Goal: Transaction & Acquisition: Purchase product/service

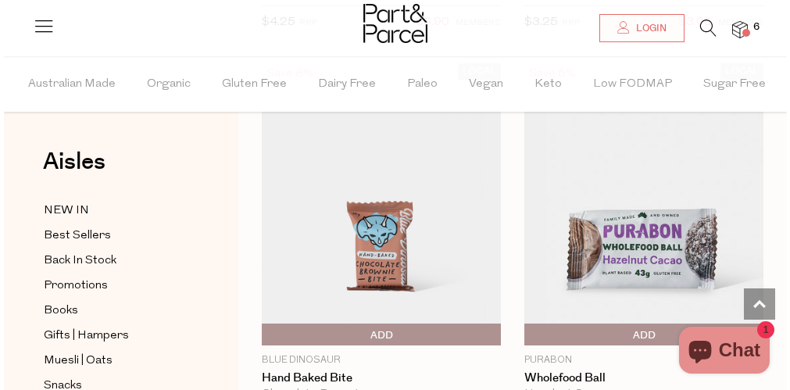
scroll to position [7783, 0]
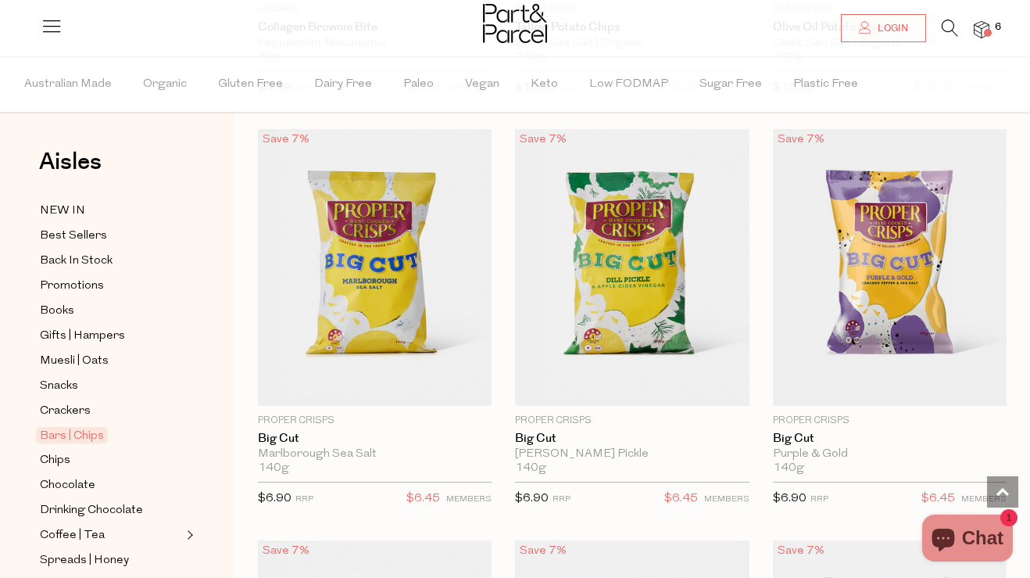
scroll to position [7939, 0]
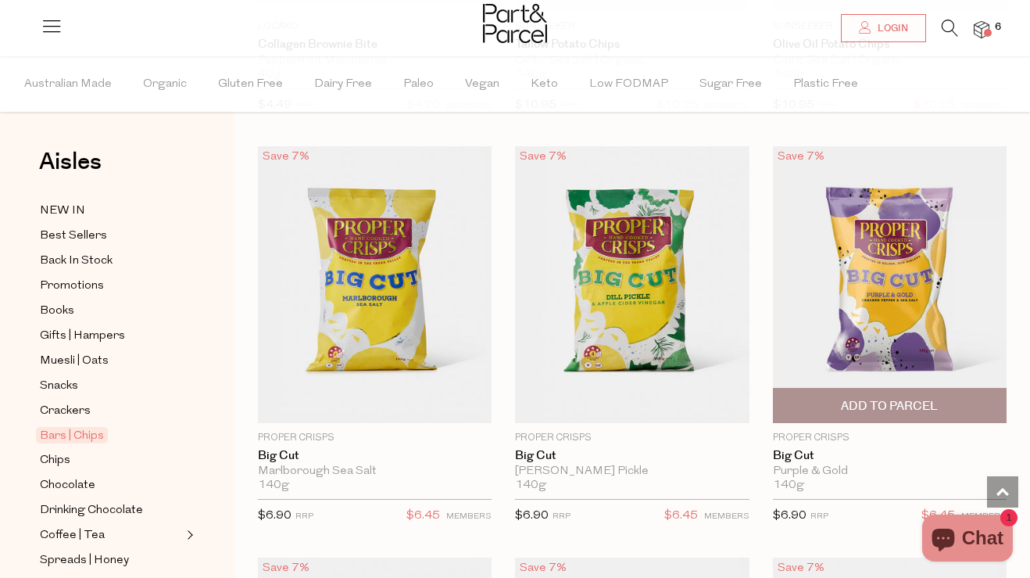
click at [782, 389] on span "Add To Parcel" at bounding box center [889, 406] width 97 height 16
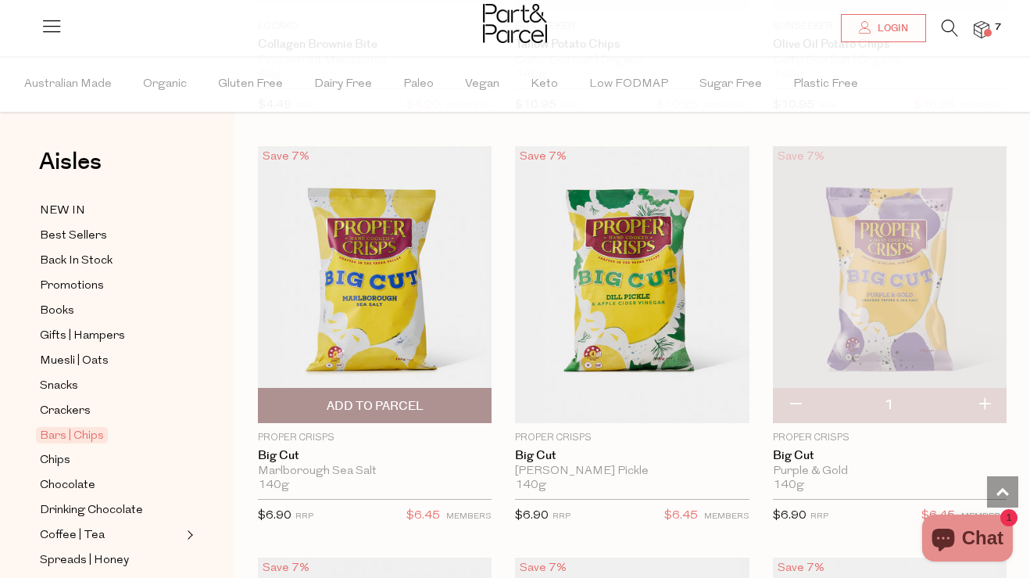
click at [375, 389] on span "Add To Parcel" at bounding box center [375, 406] width 97 height 16
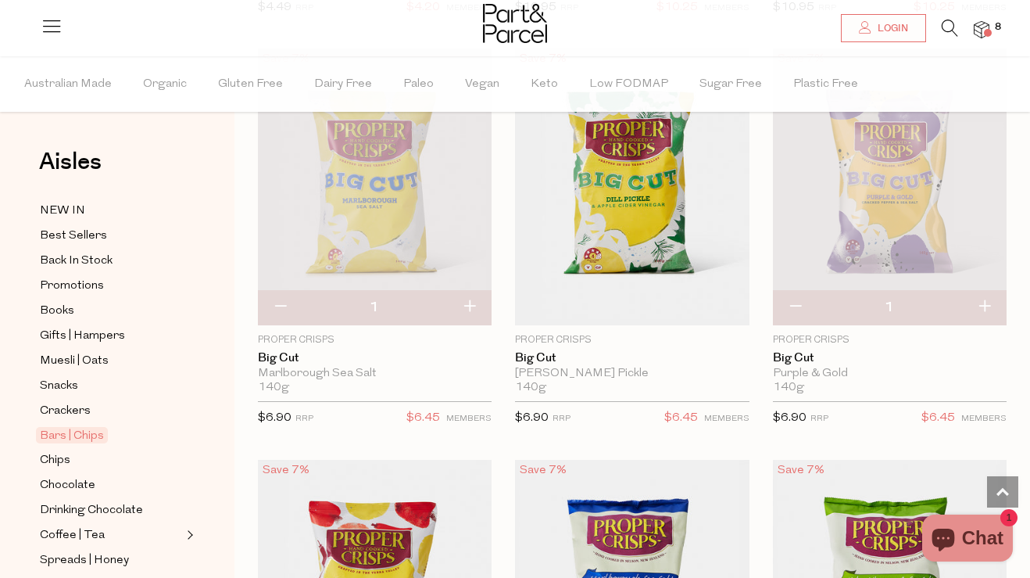
scroll to position [8039, 0]
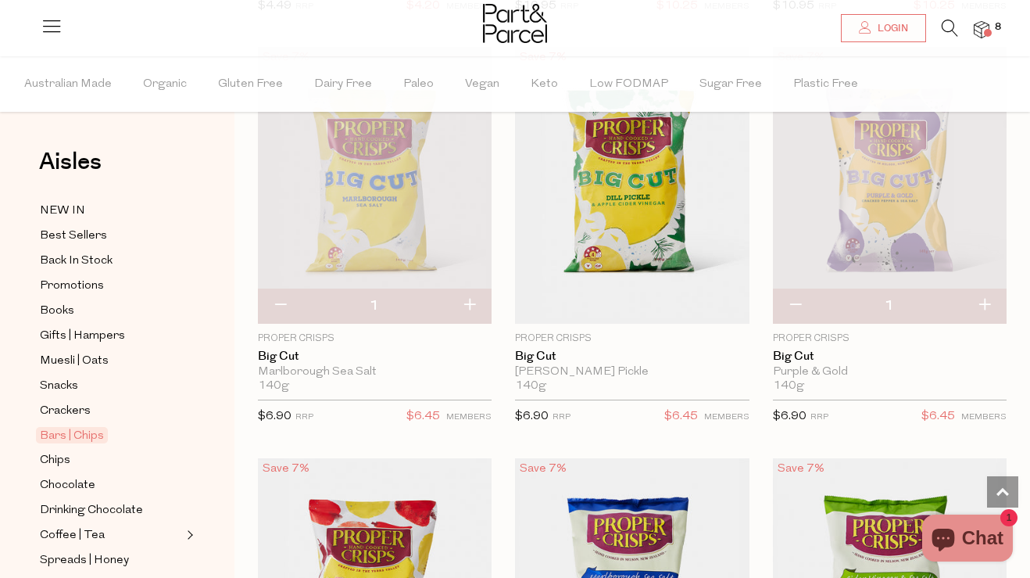
click at [283, 306] on button "button" at bounding box center [280, 305] width 45 height 34
type input "0"
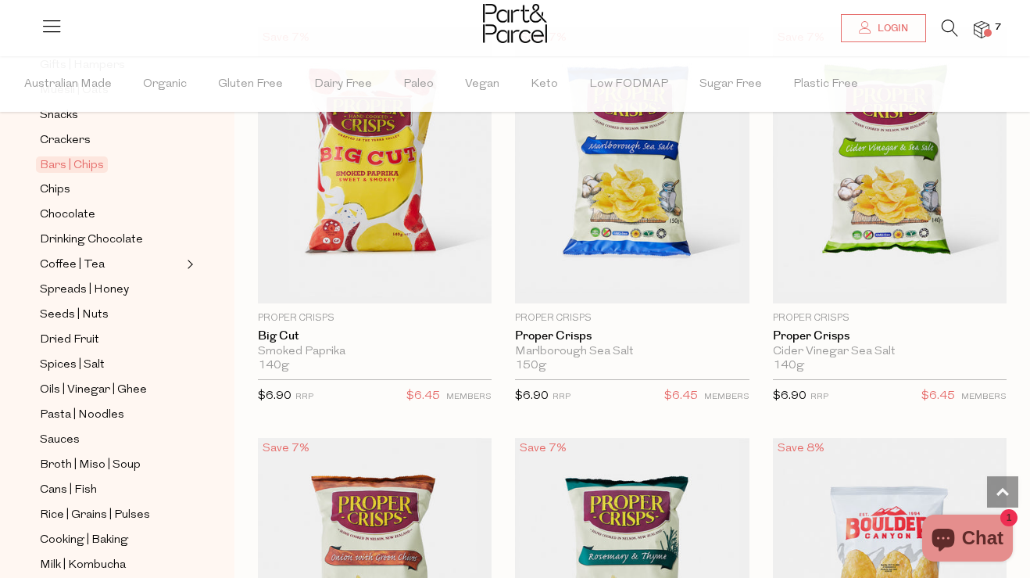
scroll to position [8453, 0]
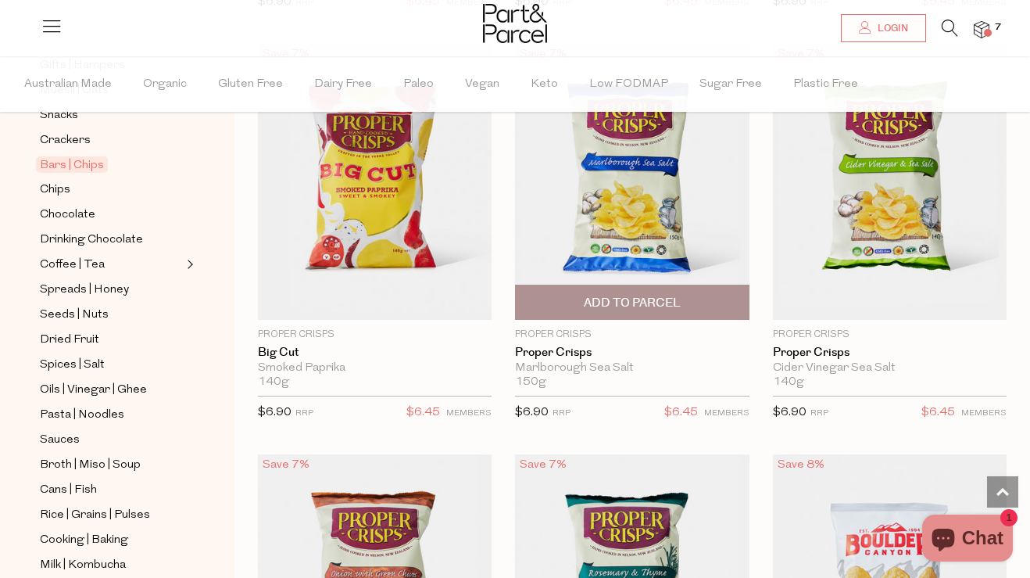
click at [592, 299] on span "Add To Parcel" at bounding box center [632, 303] width 97 height 16
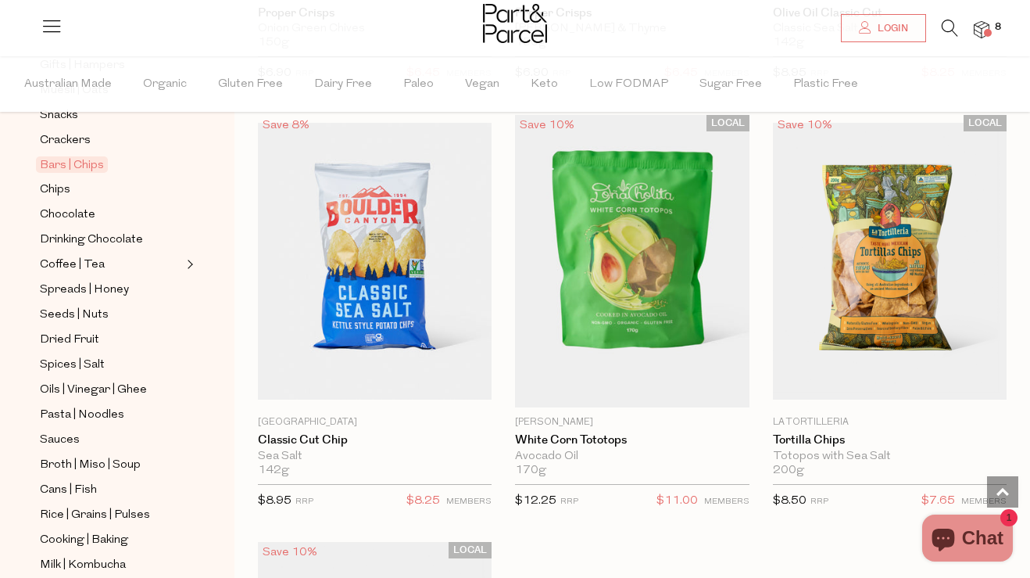
scroll to position [9196, 0]
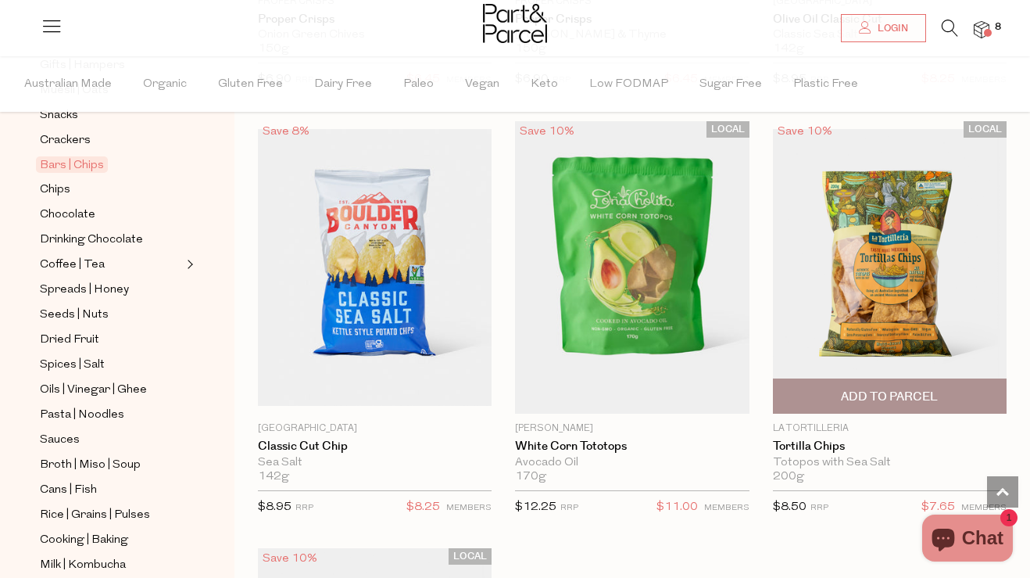
click at [782, 389] on span "Add To Parcel" at bounding box center [889, 396] width 97 height 16
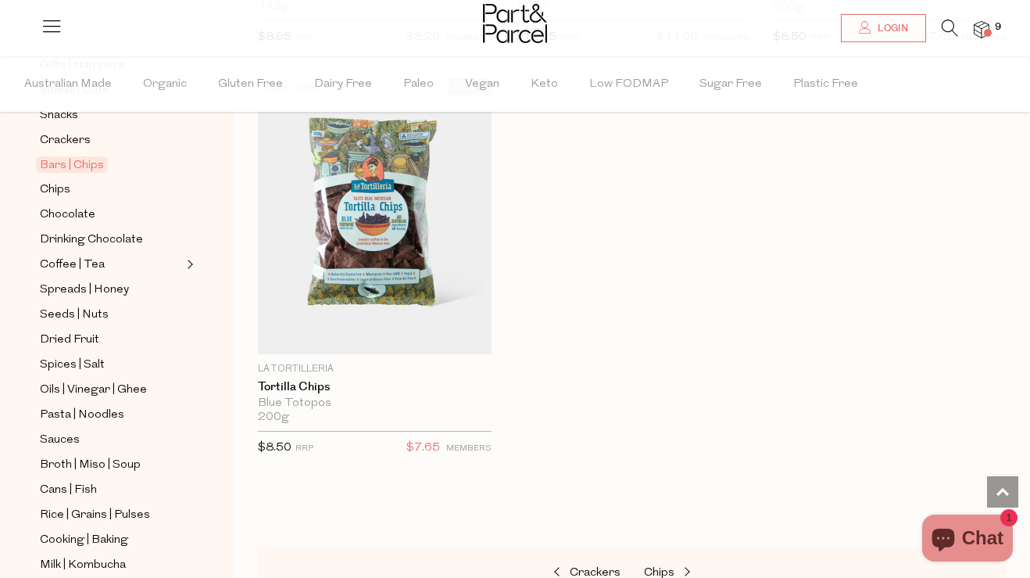
scroll to position [9976, 0]
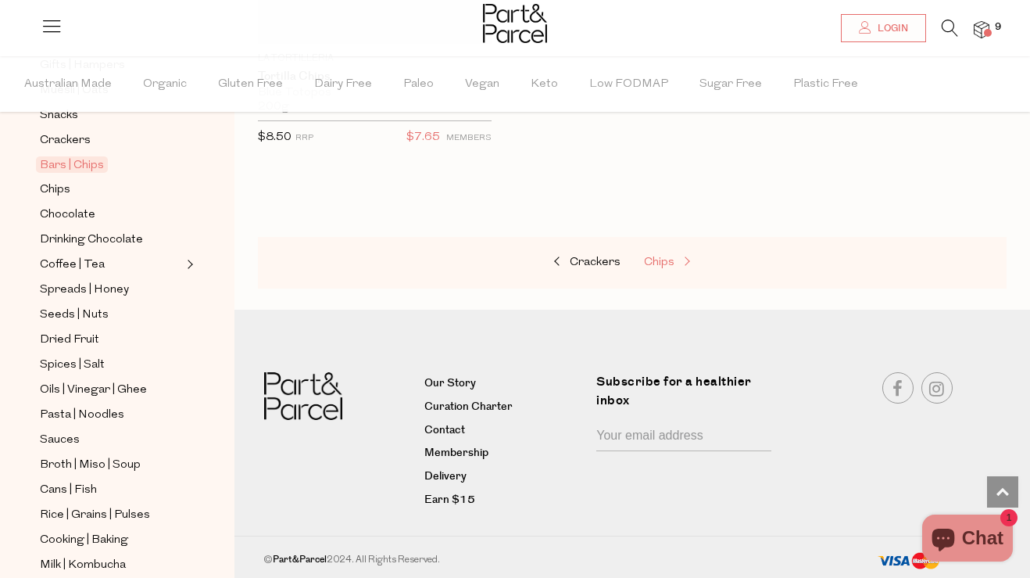
click at [659, 263] on span "Chips" at bounding box center [659, 262] width 30 height 12
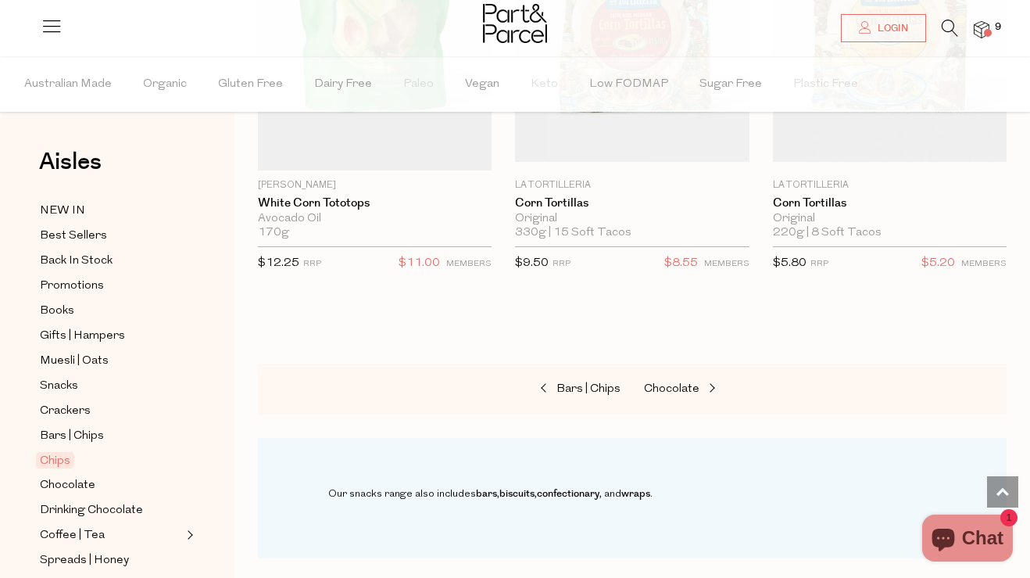
scroll to position [2384, 0]
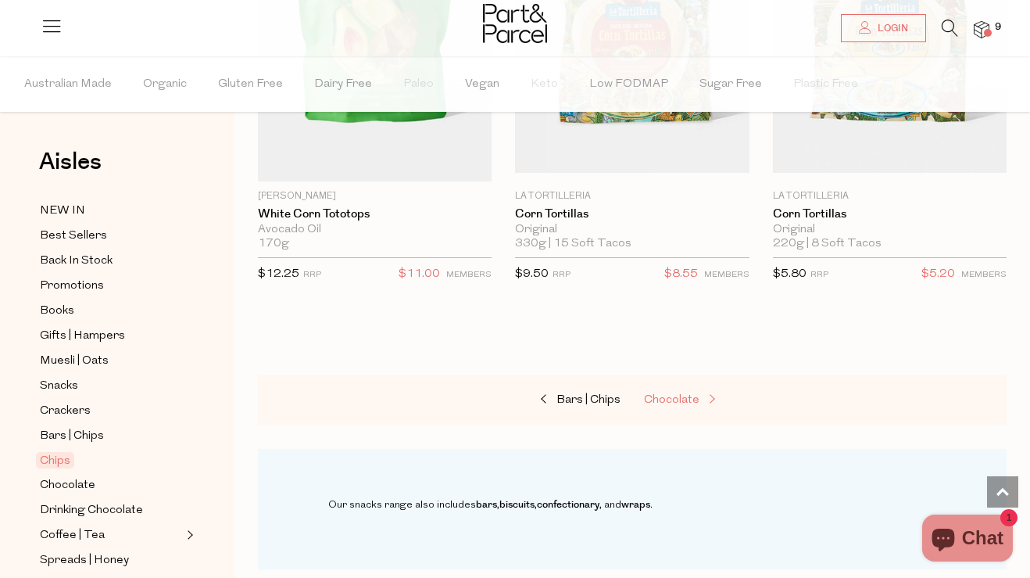
click at [667, 389] on span "Chocolate" at bounding box center [671, 400] width 55 height 12
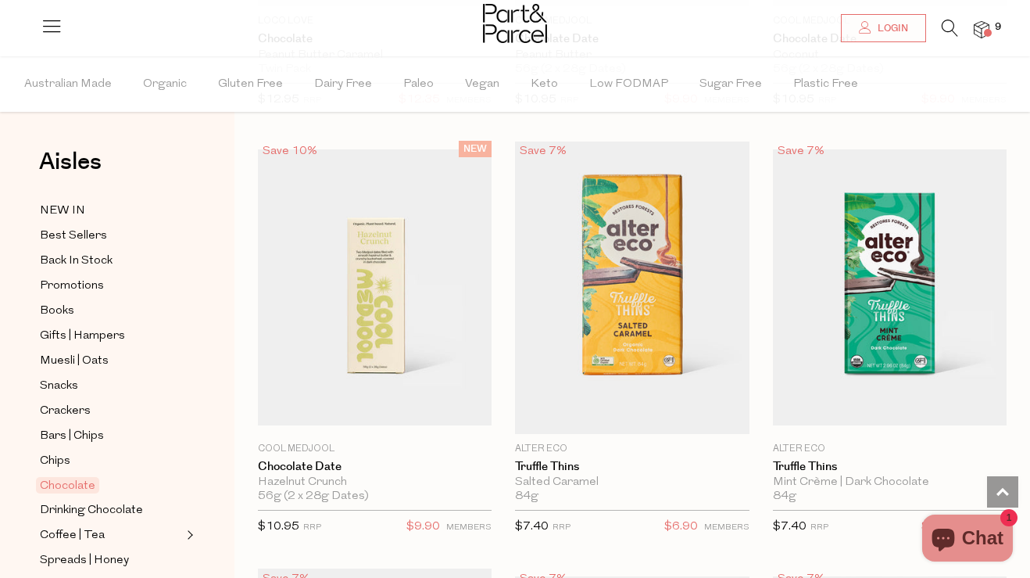
scroll to position [1704, 0]
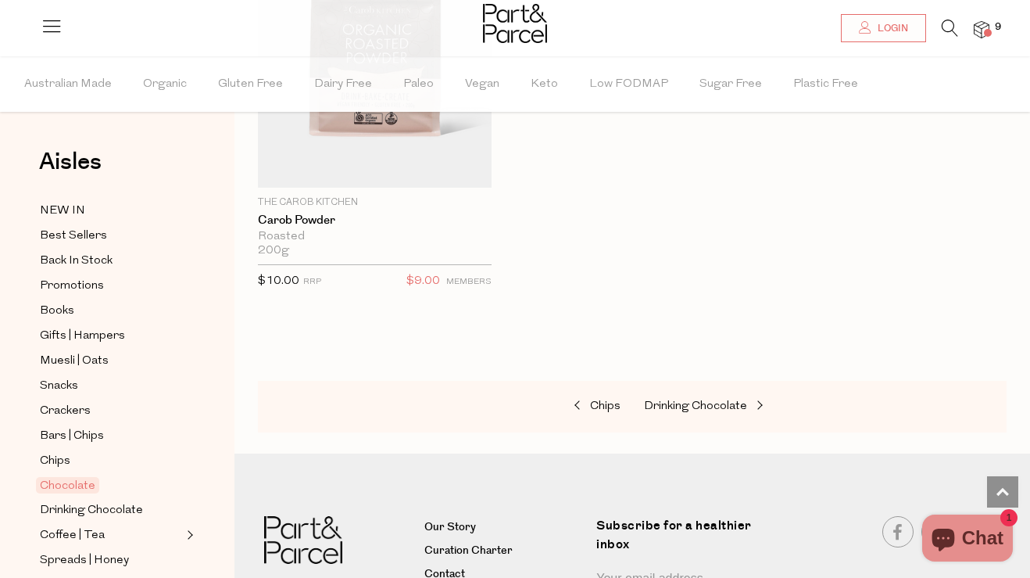
scroll to position [8231, 0]
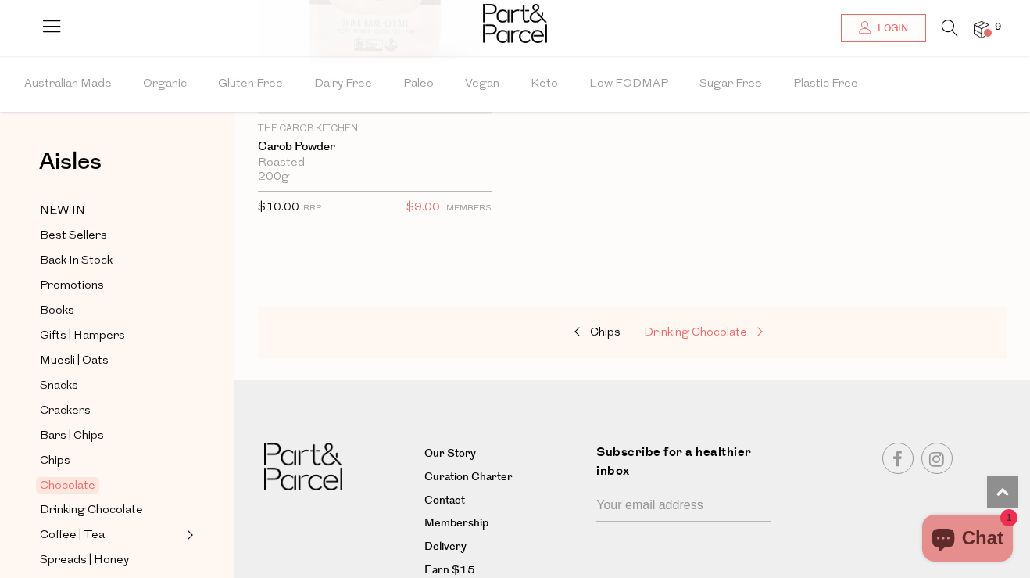
click at [698, 331] on span "Drinking Chocolate" at bounding box center [695, 333] width 103 height 12
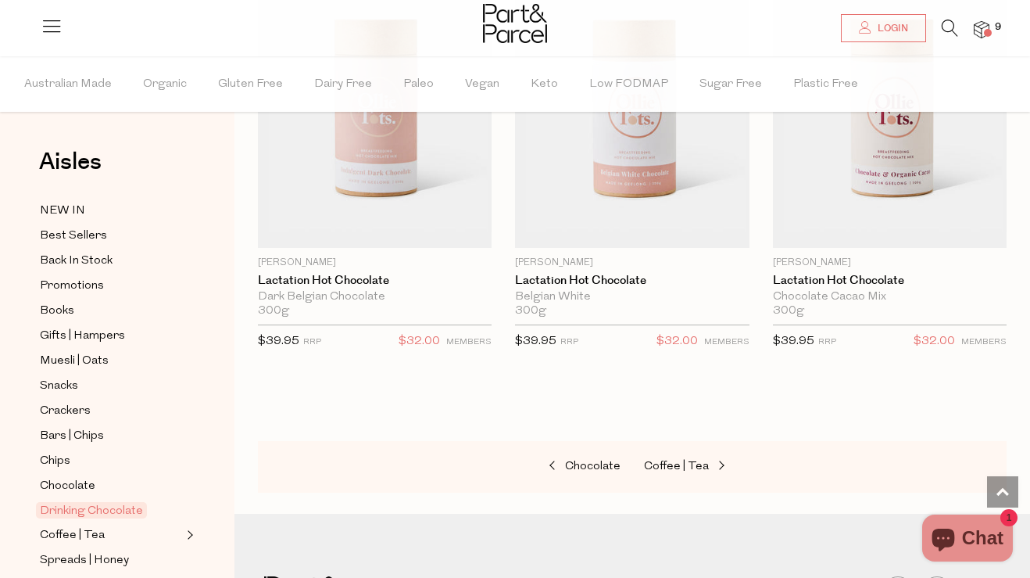
scroll to position [2538, 0]
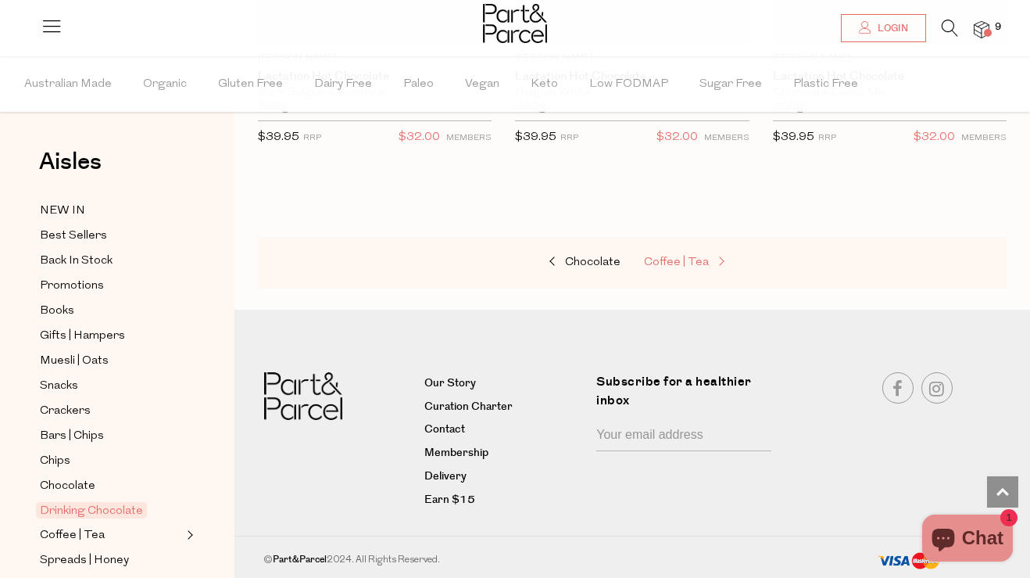
click at [663, 262] on span "Coffee | Tea" at bounding box center [676, 262] width 65 height 12
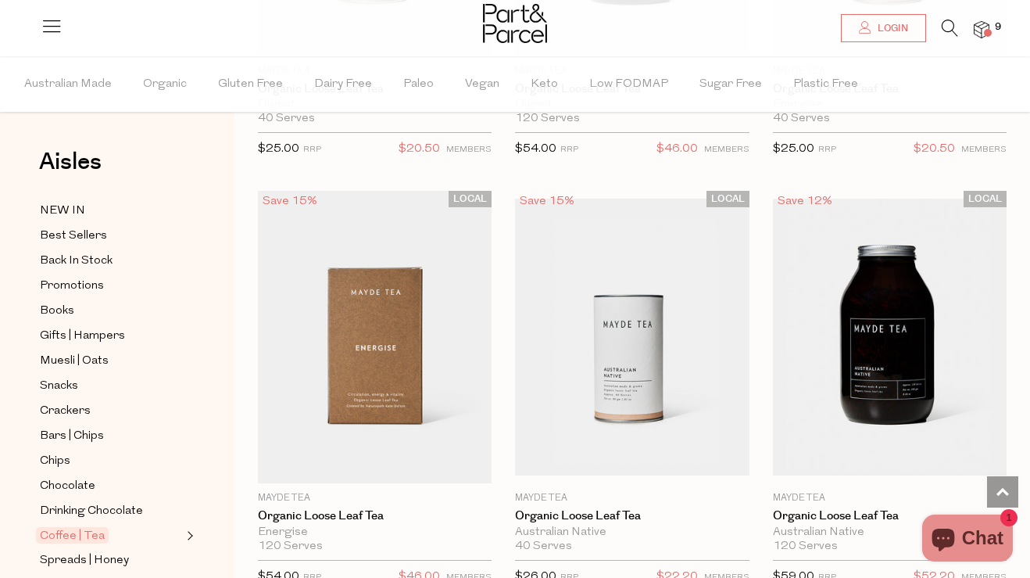
scroll to position [5824, 0]
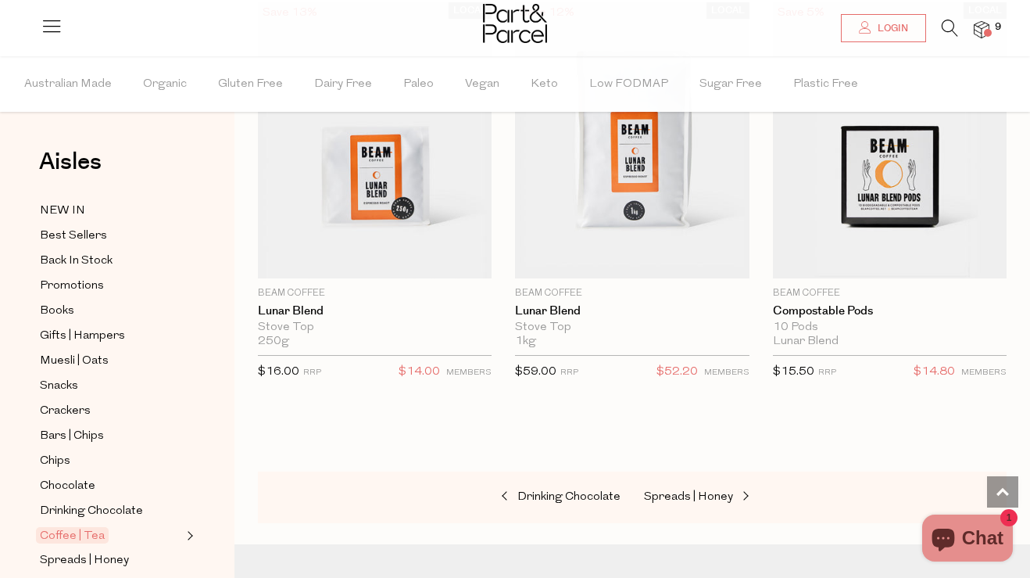
scroll to position [12271, 0]
click at [671, 389] on span "Spreads | Honey" at bounding box center [688, 496] width 89 height 12
